Goal: Information Seeking & Learning: Learn about a topic

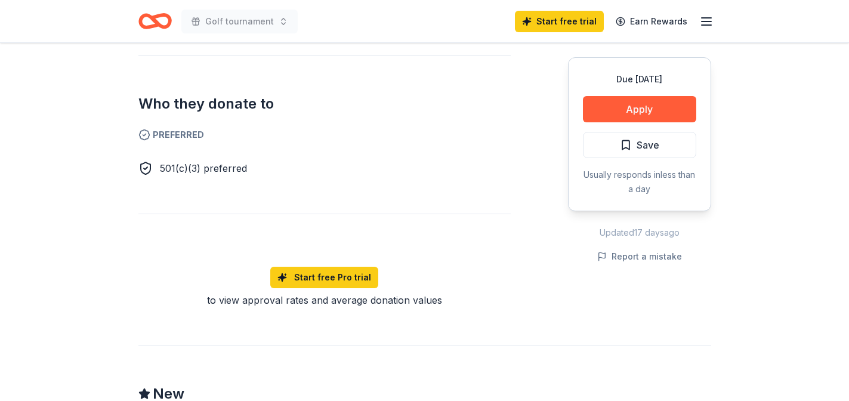
scroll to position [723, 0]
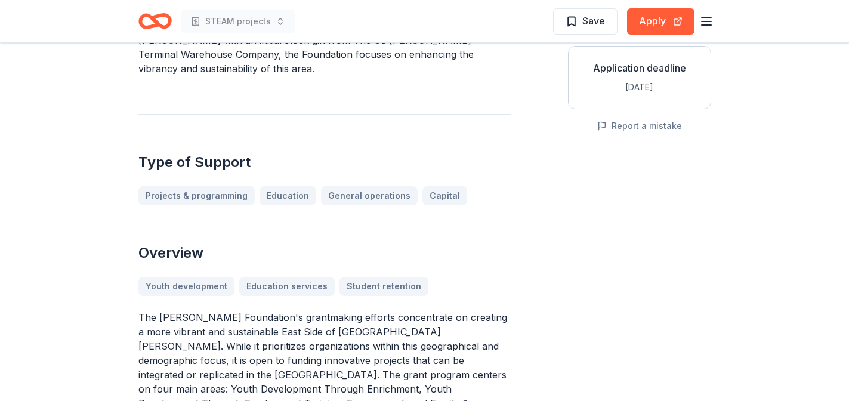
scroll to position [252, 0]
